Goal: Understand process/instructions

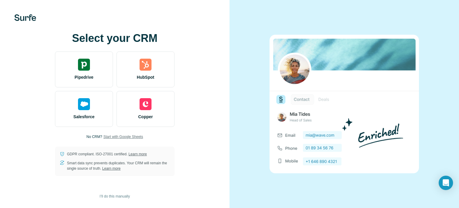
click at [137, 136] on span "Start with Google Sheets" at bounding box center [123, 136] width 40 height 5
